Goal: Find contact information

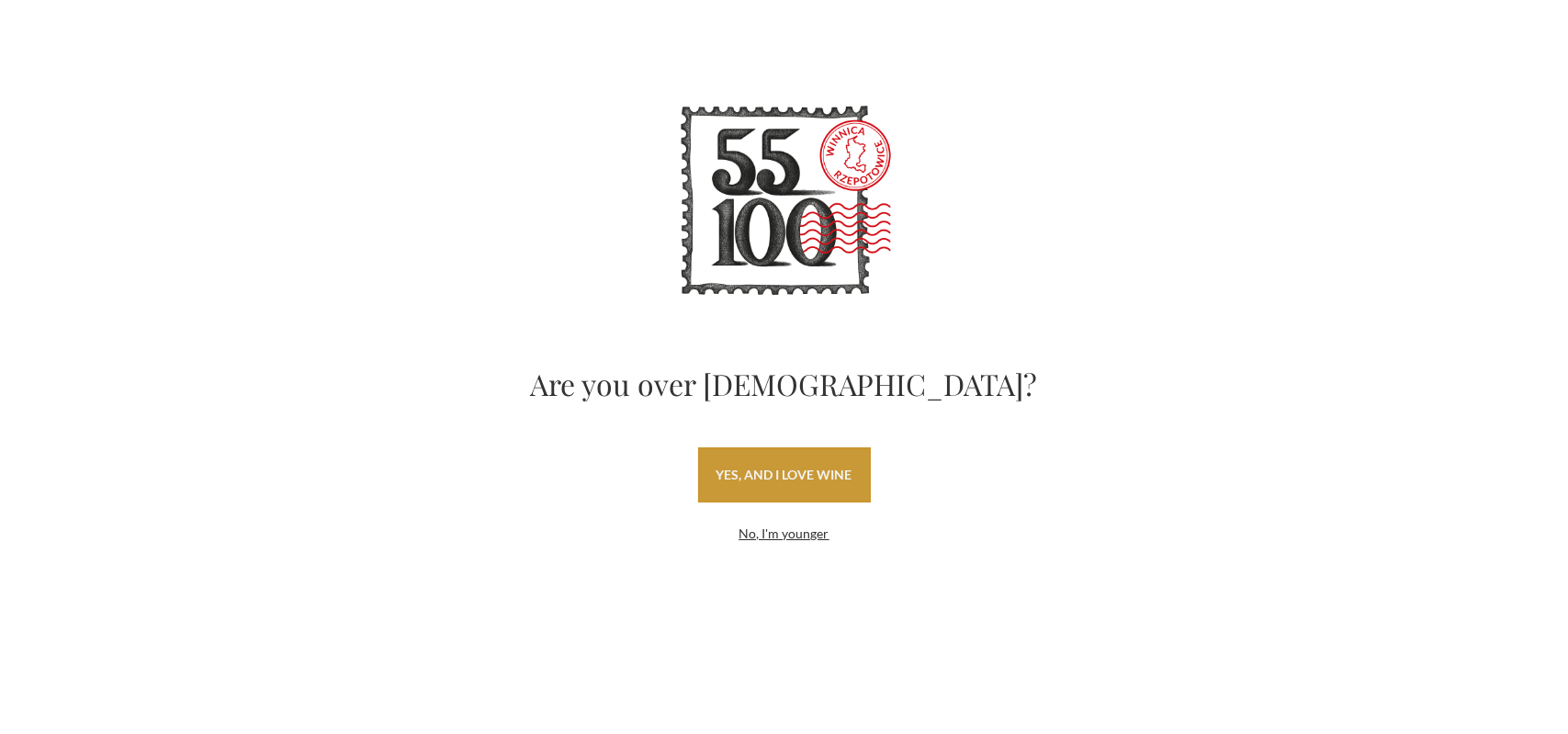
click at [782, 468] on font "yes, and I love wine" at bounding box center [784, 474] width 136 height 16
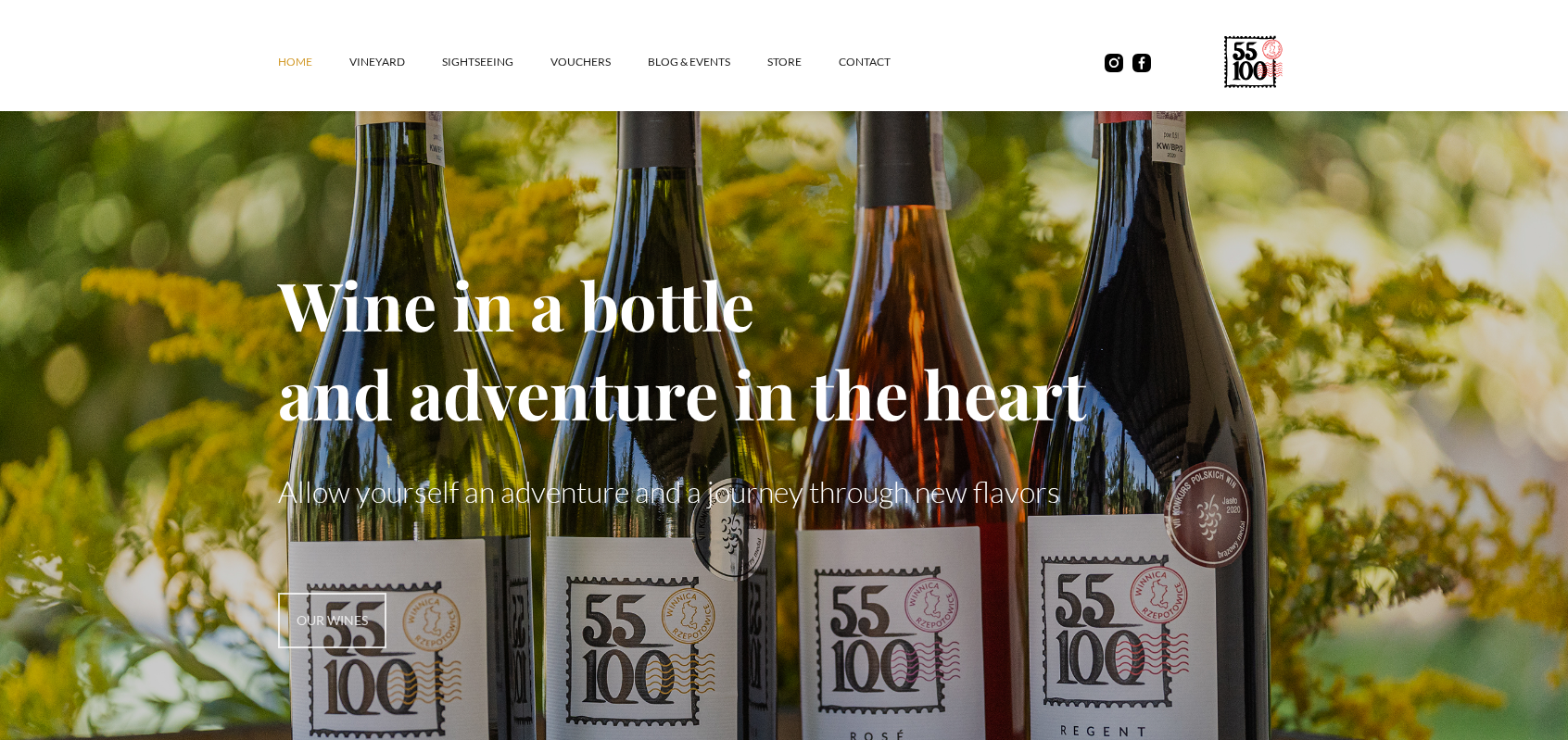
click at [1155, 18] on div "Home vineyard SIGHTSEEING vouchers Blog & Events STORE contact" at bounding box center [784, 55] width 1568 height 111
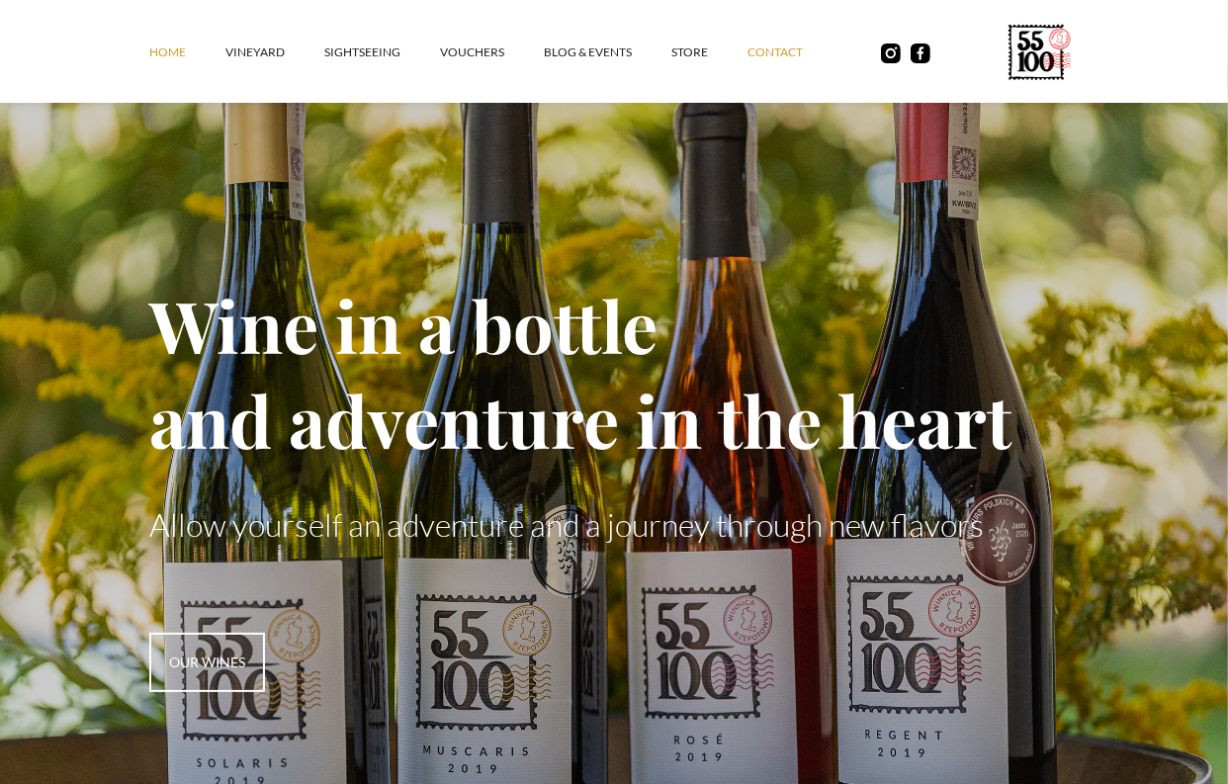
click at [777, 48] on font "contact" at bounding box center [774, 51] width 55 height 15
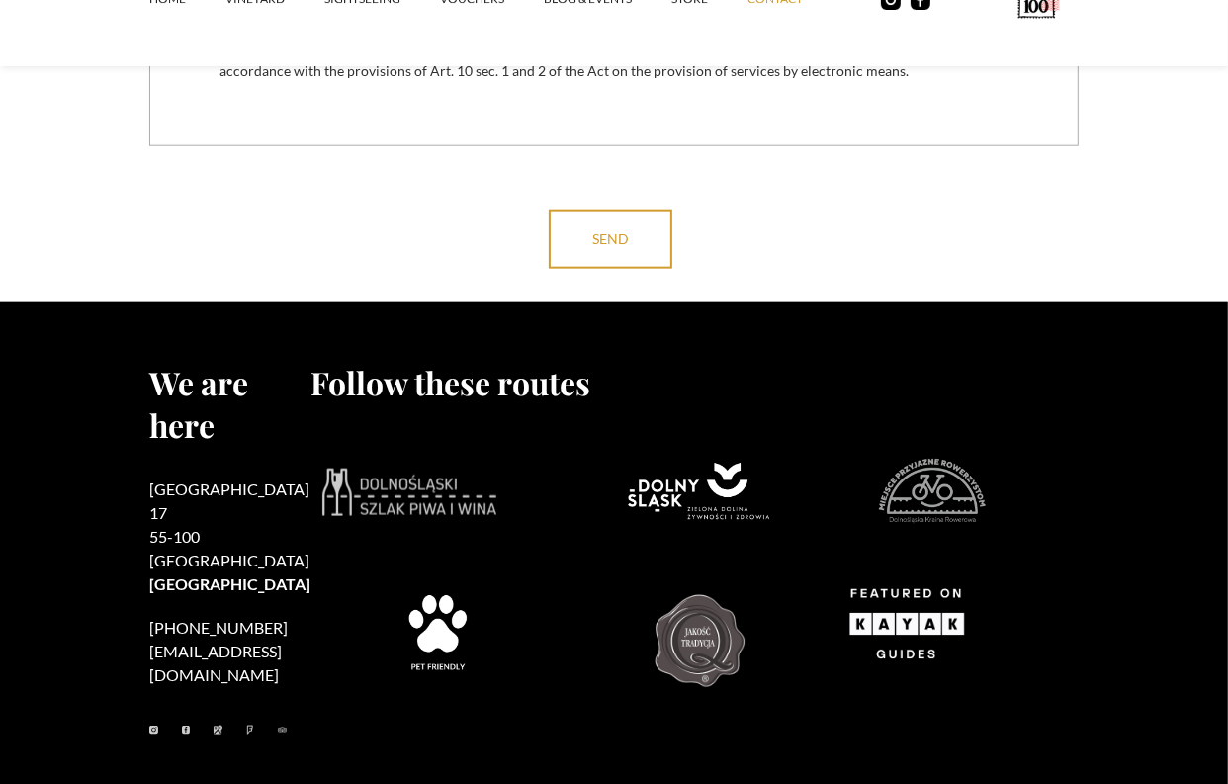
scroll to position [1679, 0]
